Goal: Use online tool/utility

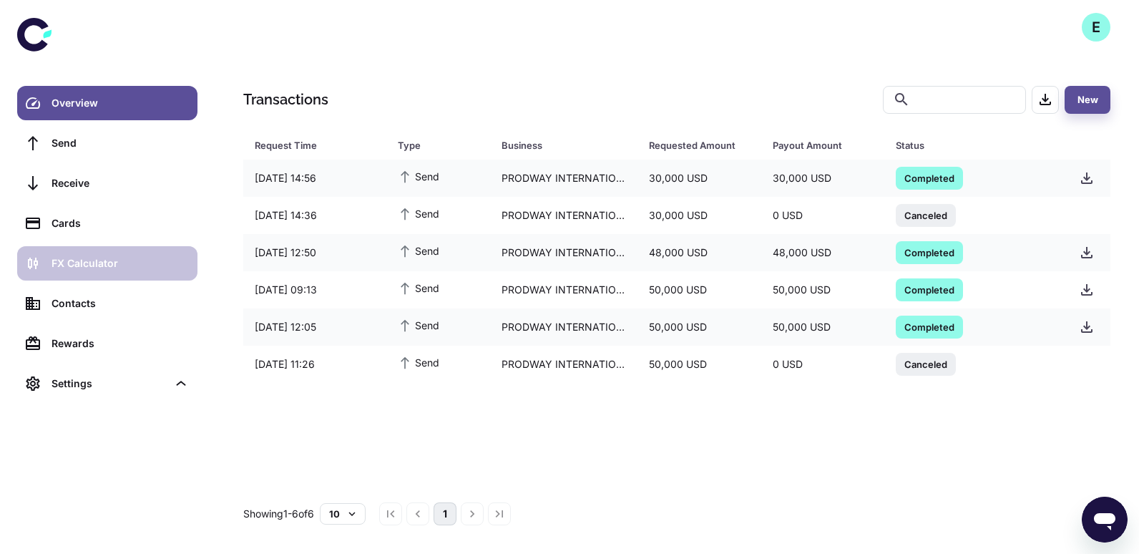
click at [113, 256] on div "FX Calculator" at bounding box center [120, 264] width 137 height 16
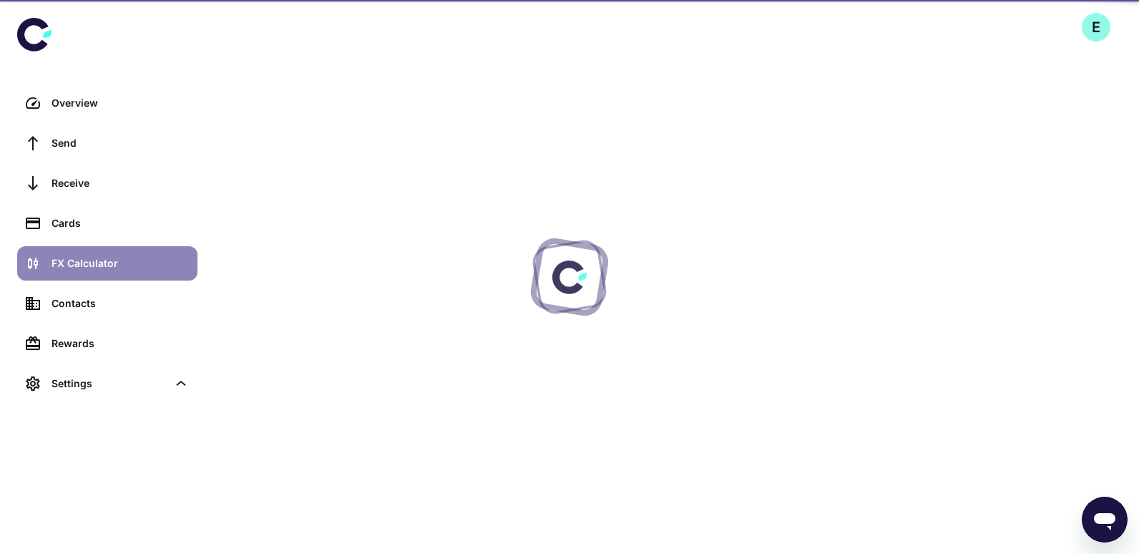
click at [113, 256] on div "FX Calculator" at bounding box center [120, 264] width 137 height 16
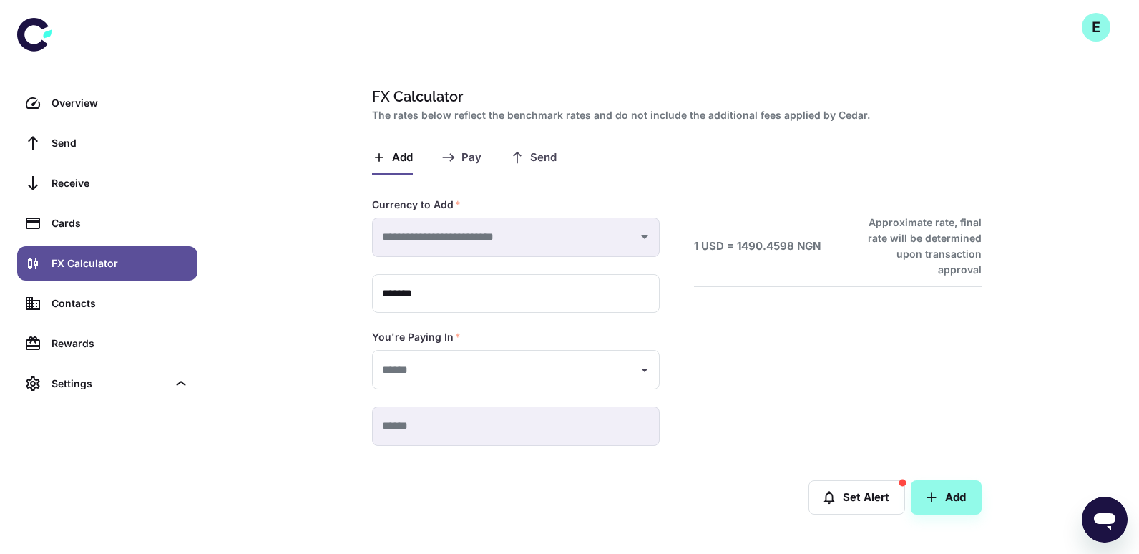
type input "**********"
